Goal: Transaction & Acquisition: Purchase product/service

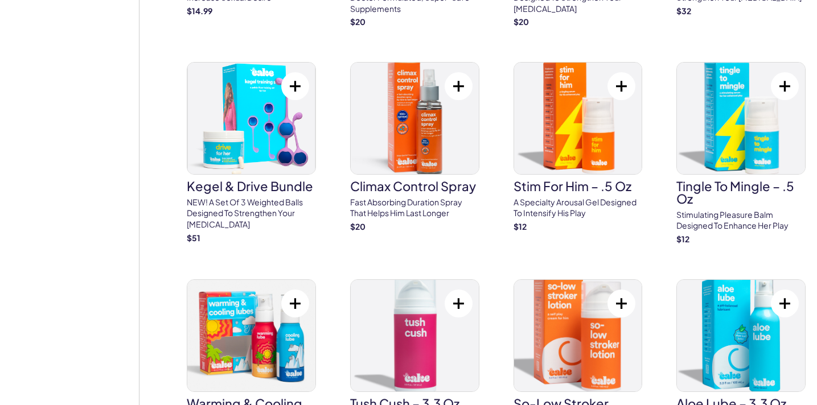
scroll to position [1394, 0]
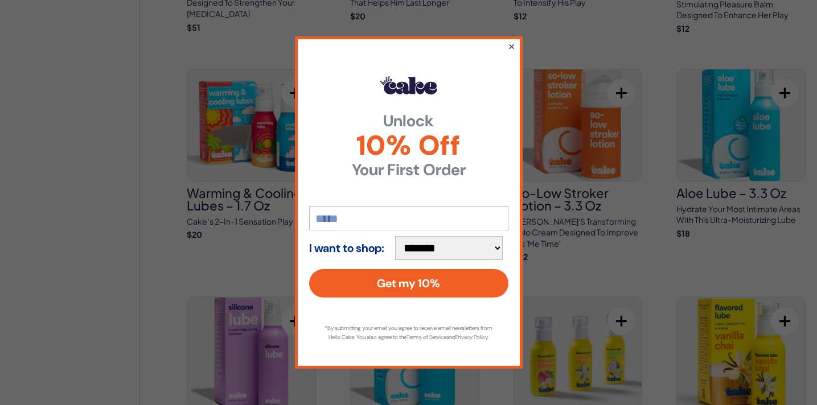
click at [512, 42] on button "×" at bounding box center [510, 46] width 7 height 14
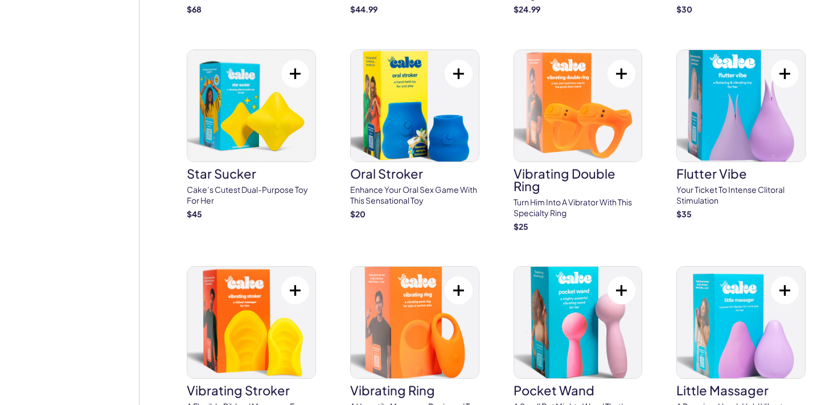
scroll to position [3036, 0]
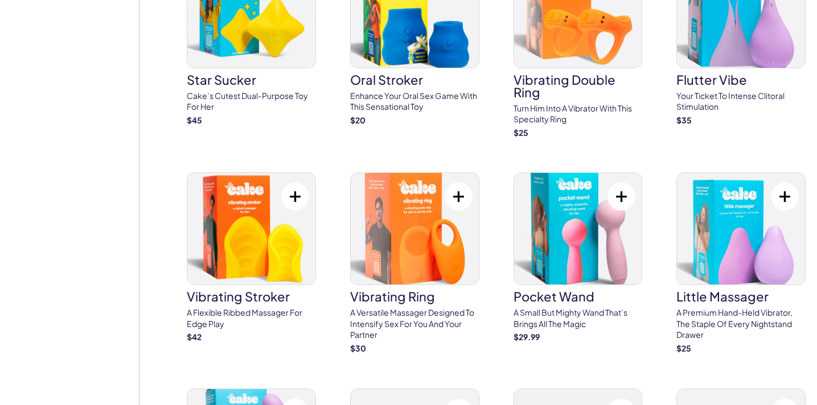
click at [474, 290] on h3 "vibrating ring" at bounding box center [414, 296] width 129 height 13
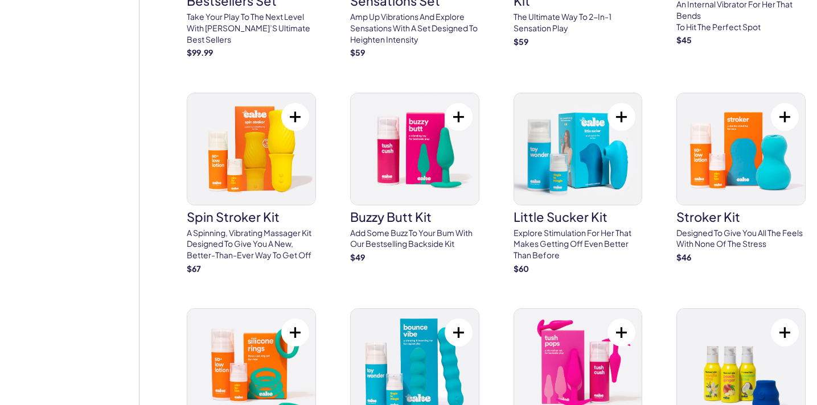
scroll to position [3597, 0]
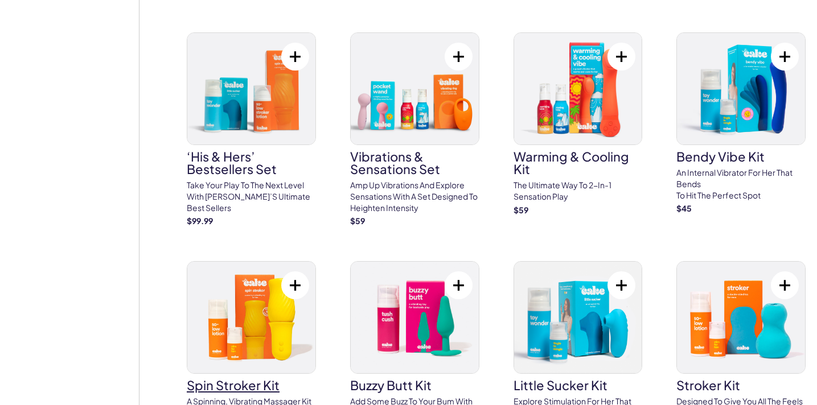
click at [254, 285] on img at bounding box center [251, 318] width 128 height 112
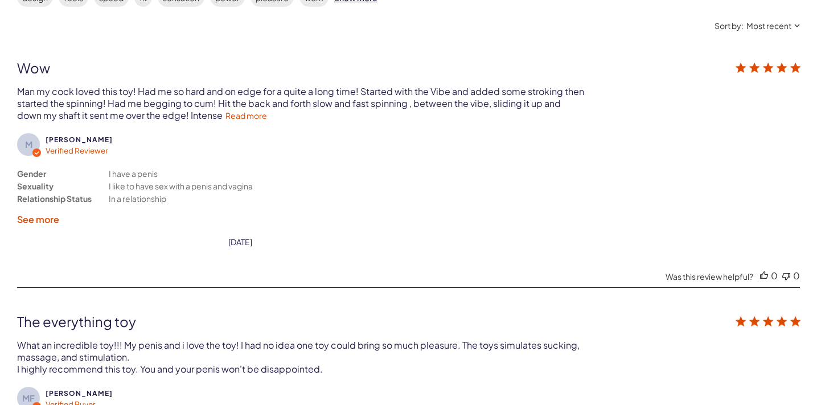
scroll to position [2351, 0]
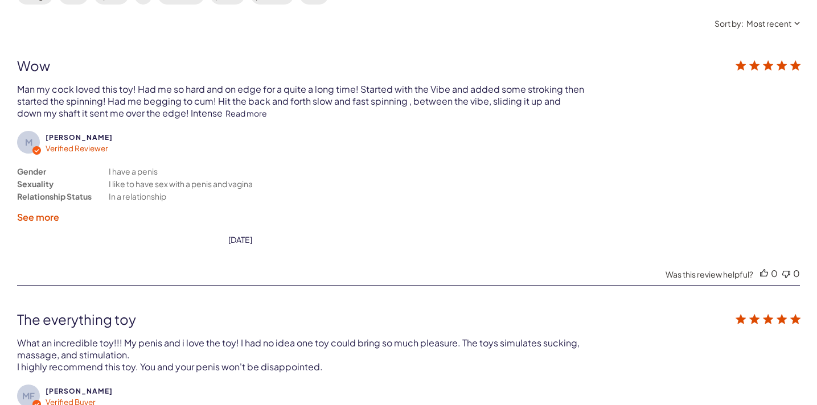
click at [228, 113] on link "Read more" at bounding box center [246, 113] width 42 height 10
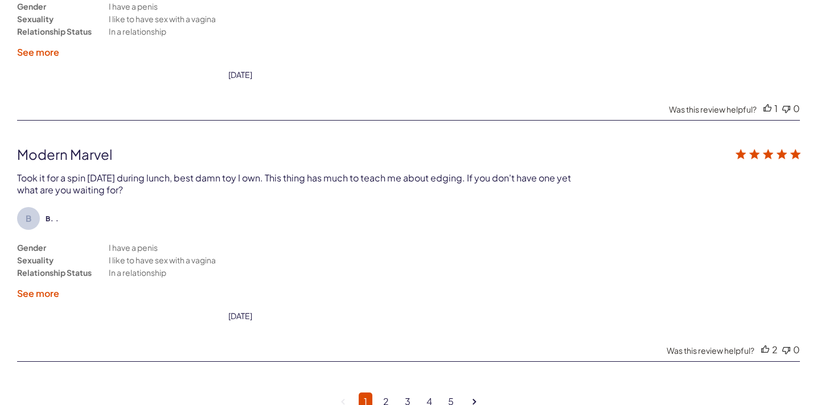
scroll to position [3398, 0]
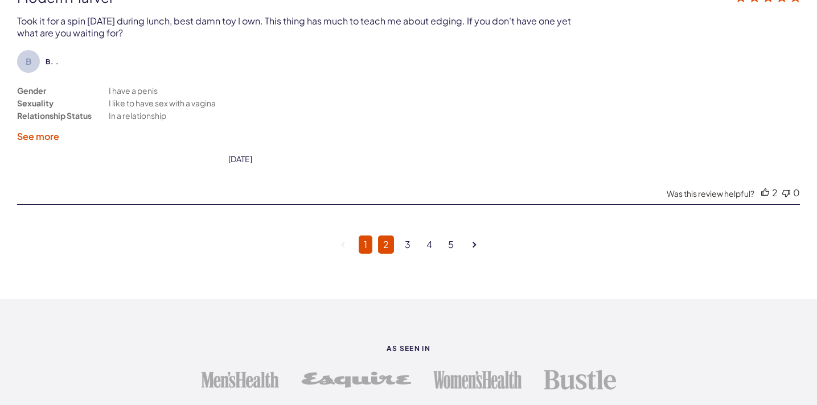
click at [384, 242] on link "2" at bounding box center [386, 245] width 16 height 18
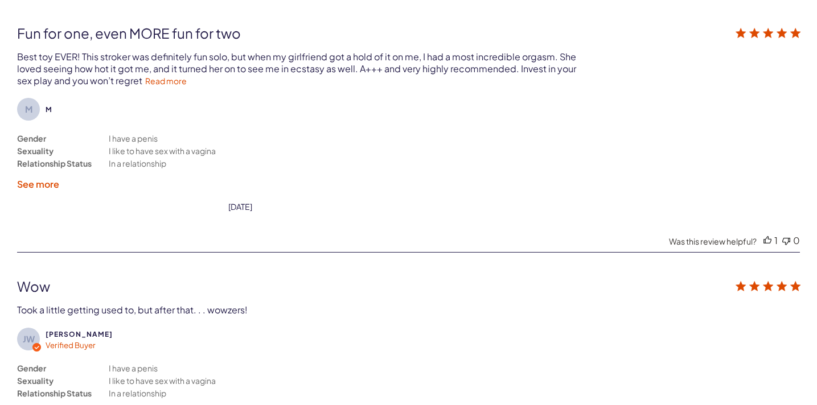
scroll to position [3254, 0]
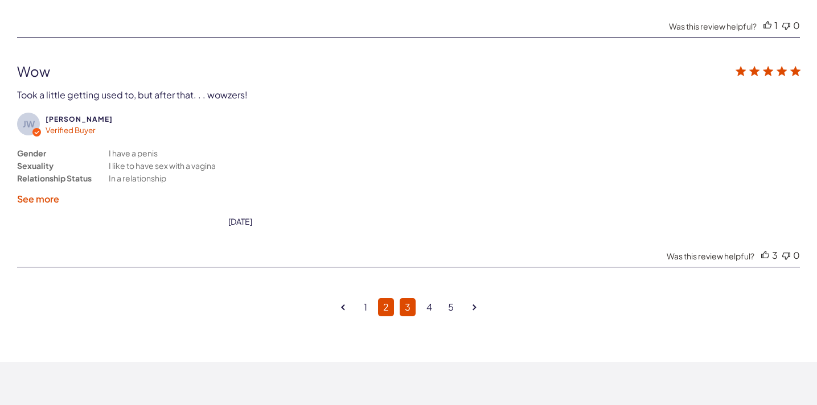
click at [404, 305] on link "3" at bounding box center [408, 307] width 16 height 18
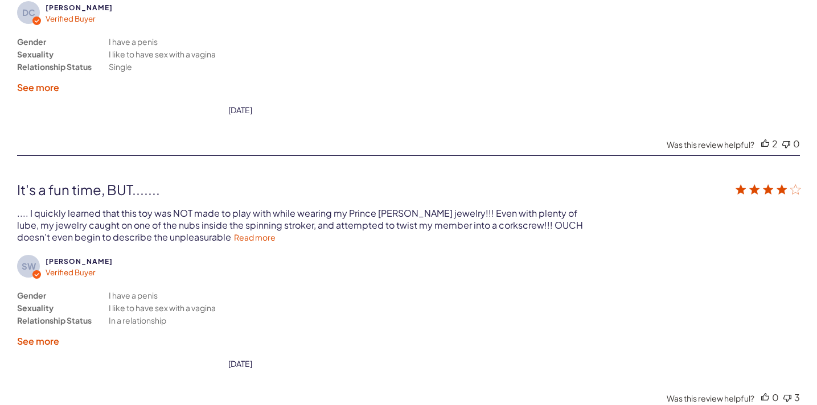
scroll to position [3282, 0]
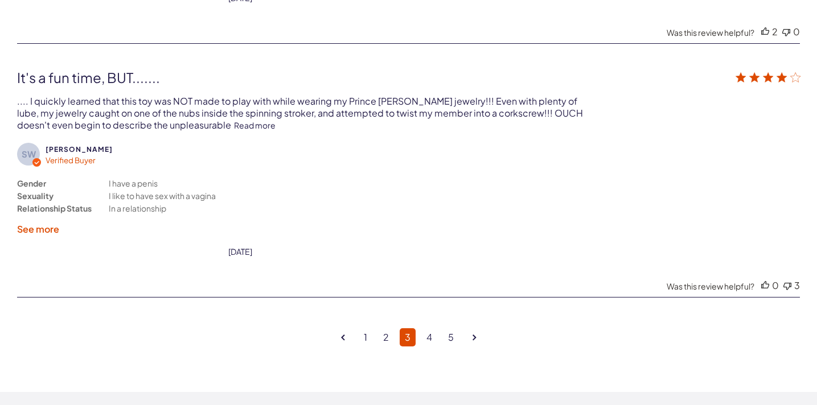
click at [234, 125] on link "Read more" at bounding box center [255, 125] width 42 height 10
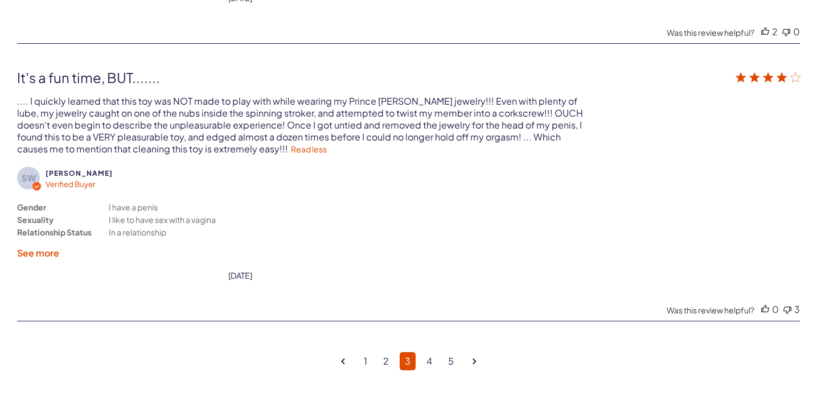
scroll to position [3350, 0]
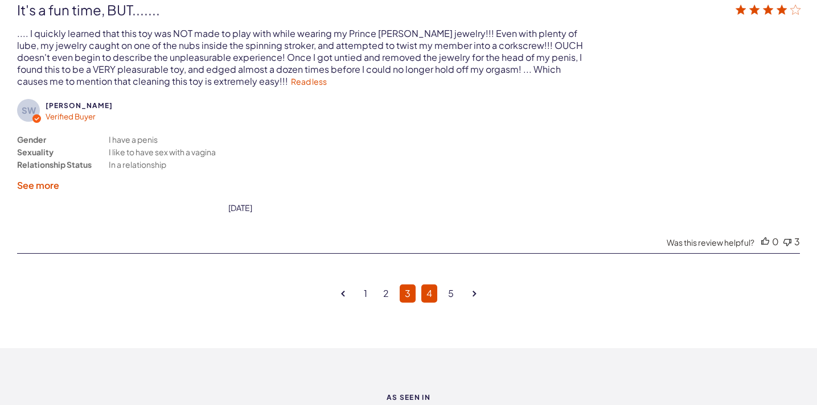
click at [429, 292] on link "4" at bounding box center [429, 294] width 16 height 18
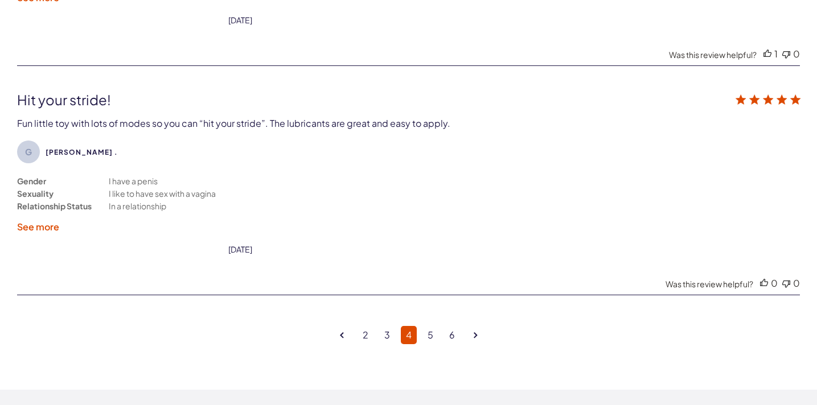
scroll to position [3191, 0]
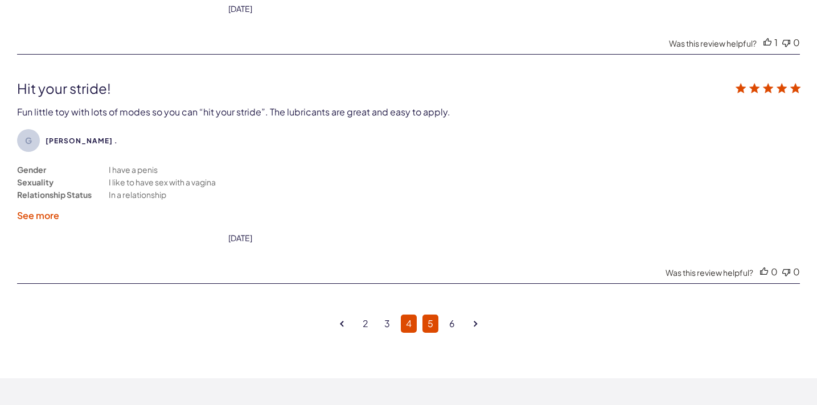
click at [427, 322] on link "5" at bounding box center [430, 324] width 16 height 18
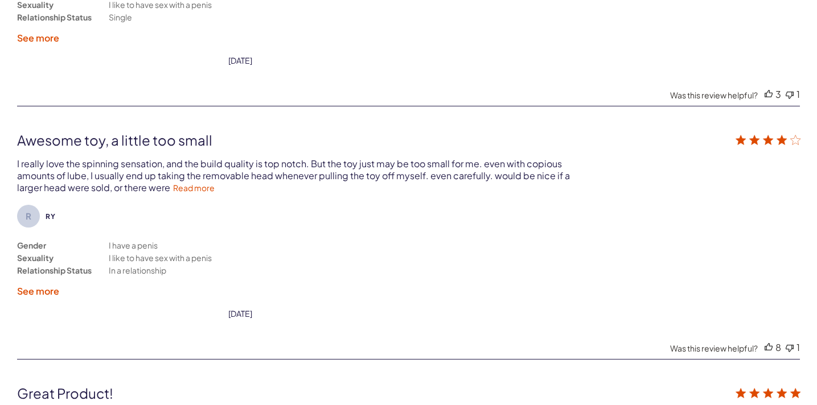
scroll to position [2521, 0]
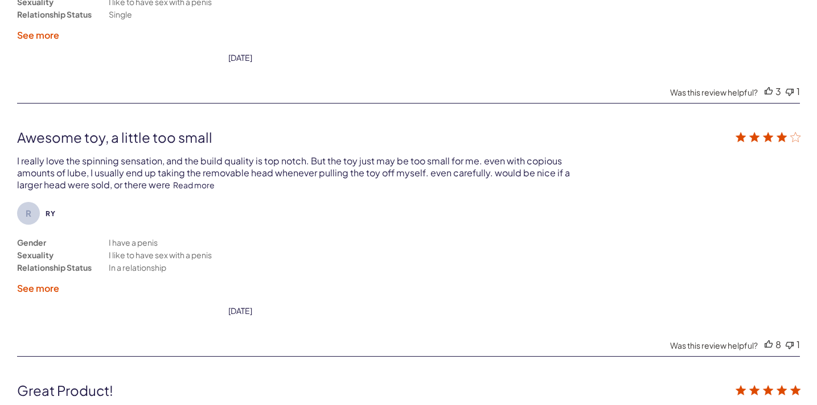
click at [196, 186] on link "Read more" at bounding box center [194, 185] width 42 height 10
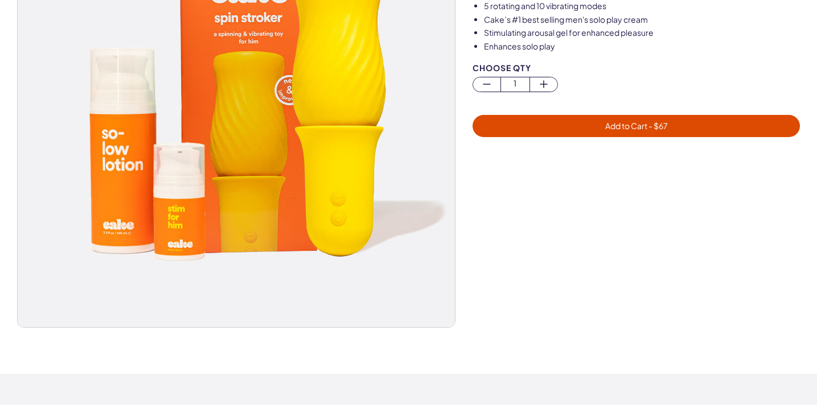
scroll to position [197, 0]
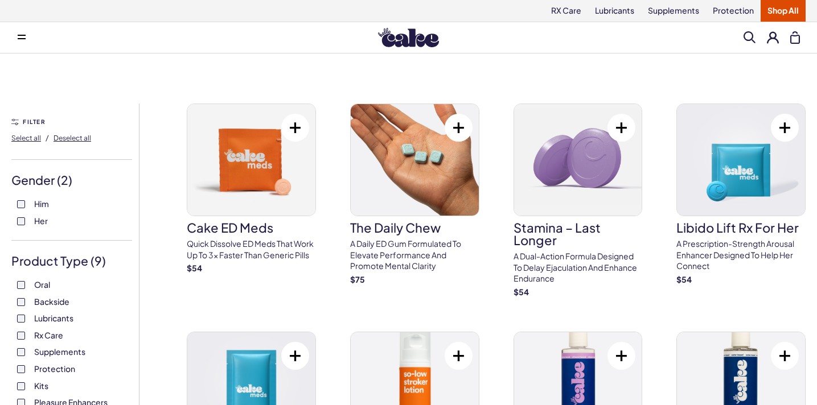
scroll to position [197, 0]
